Goal: Task Accomplishment & Management: Manage account settings

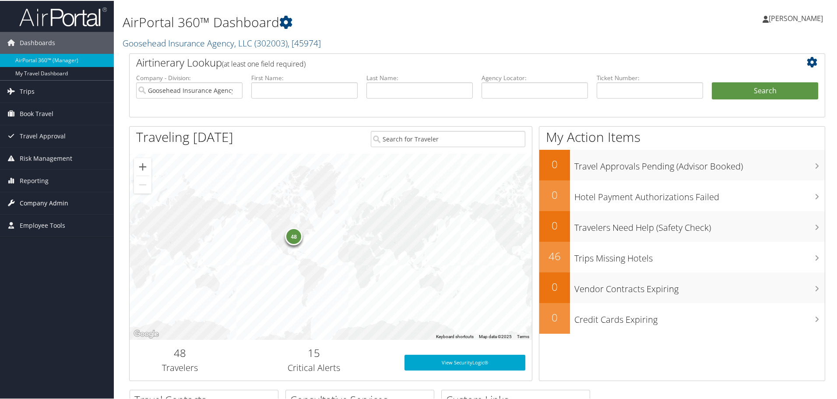
click at [59, 193] on span "Company Admin" at bounding box center [44, 202] width 49 height 22
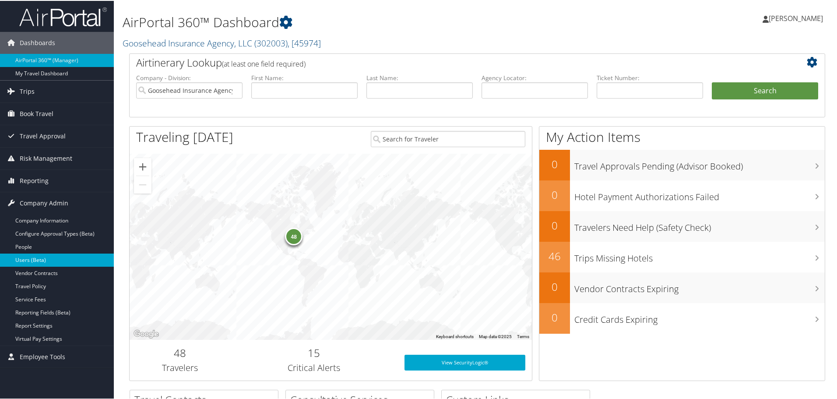
click at [46, 255] on link "Users (Beta)" at bounding box center [57, 258] width 114 height 13
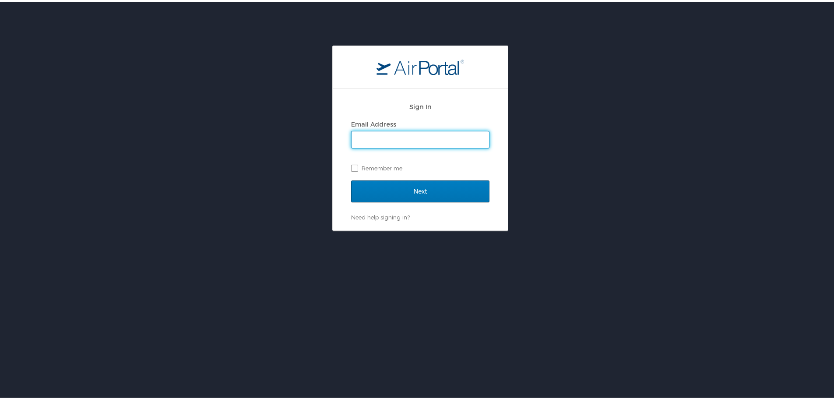
click at [384, 133] on input "Email Address" at bounding box center [419, 138] width 137 height 17
type input "zachary.vannaraj@goosehead.com"
click at [394, 170] on label "Remember me" at bounding box center [420, 166] width 138 height 13
click at [357, 168] on input "Remember me" at bounding box center [354, 166] width 6 height 6
checkbox input "true"
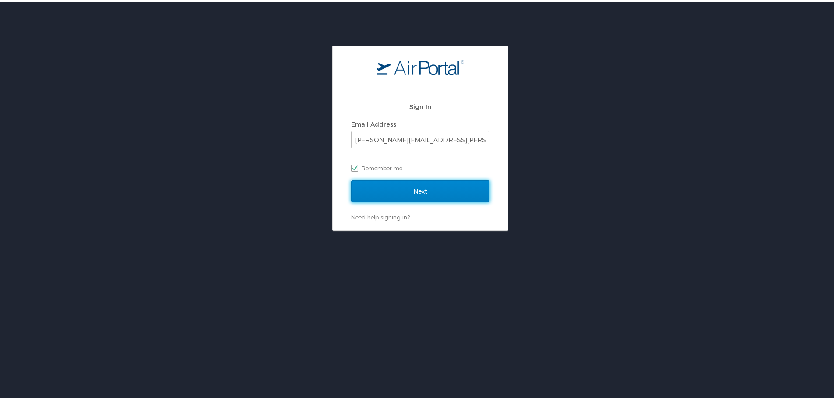
click at [408, 195] on input "Next" at bounding box center [420, 190] width 138 height 22
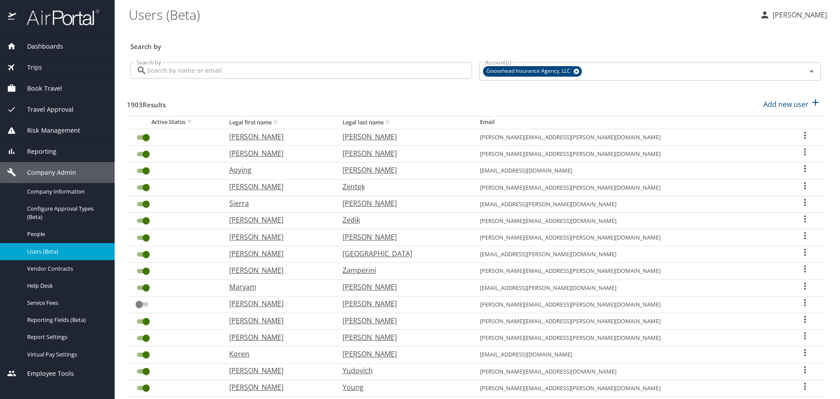
click at [232, 74] on input "Search by" at bounding box center [309, 70] width 325 height 17
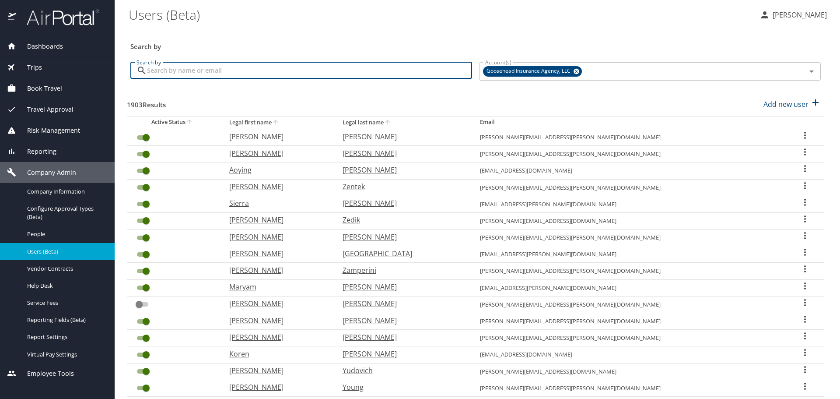
paste input "hayden.henry@goosehead.com"
type input "hayden.henry@goosehead.com"
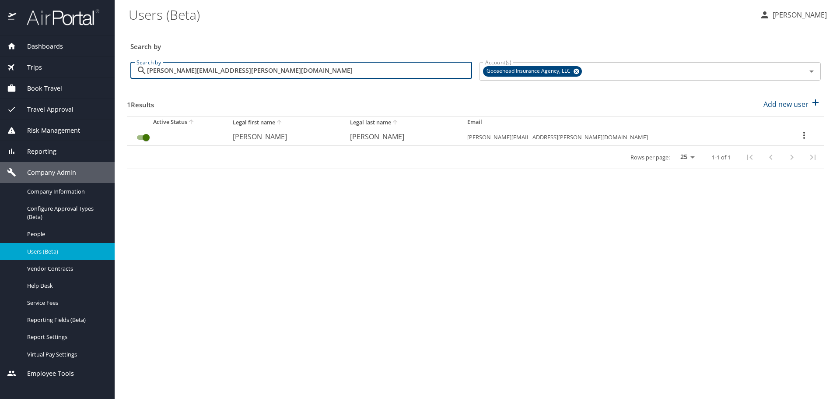
click at [143, 136] on input "User Search Table" at bounding box center [146, 137] width 32 height 11
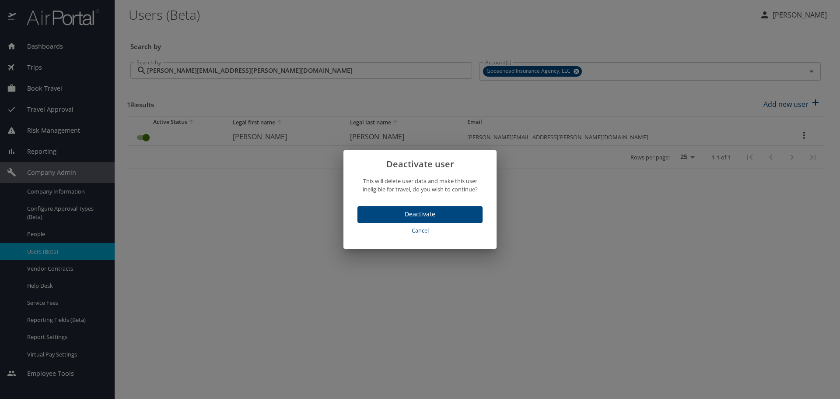
click at [446, 215] on span "Deactivate" at bounding box center [419, 214] width 111 height 11
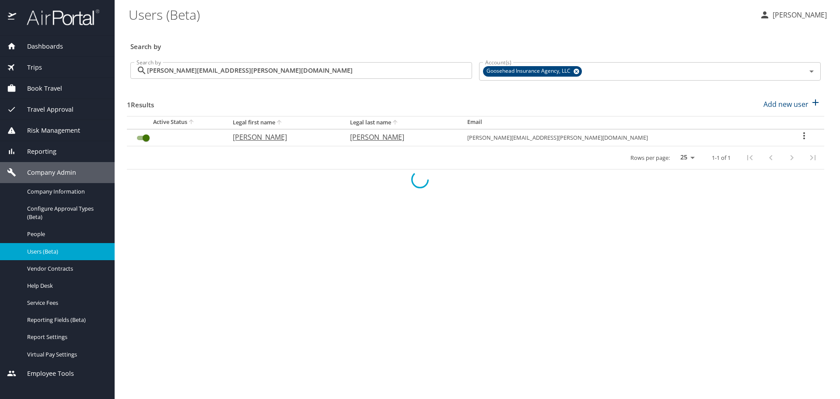
checkbox input "false"
